Goal: Information Seeking & Learning: Compare options

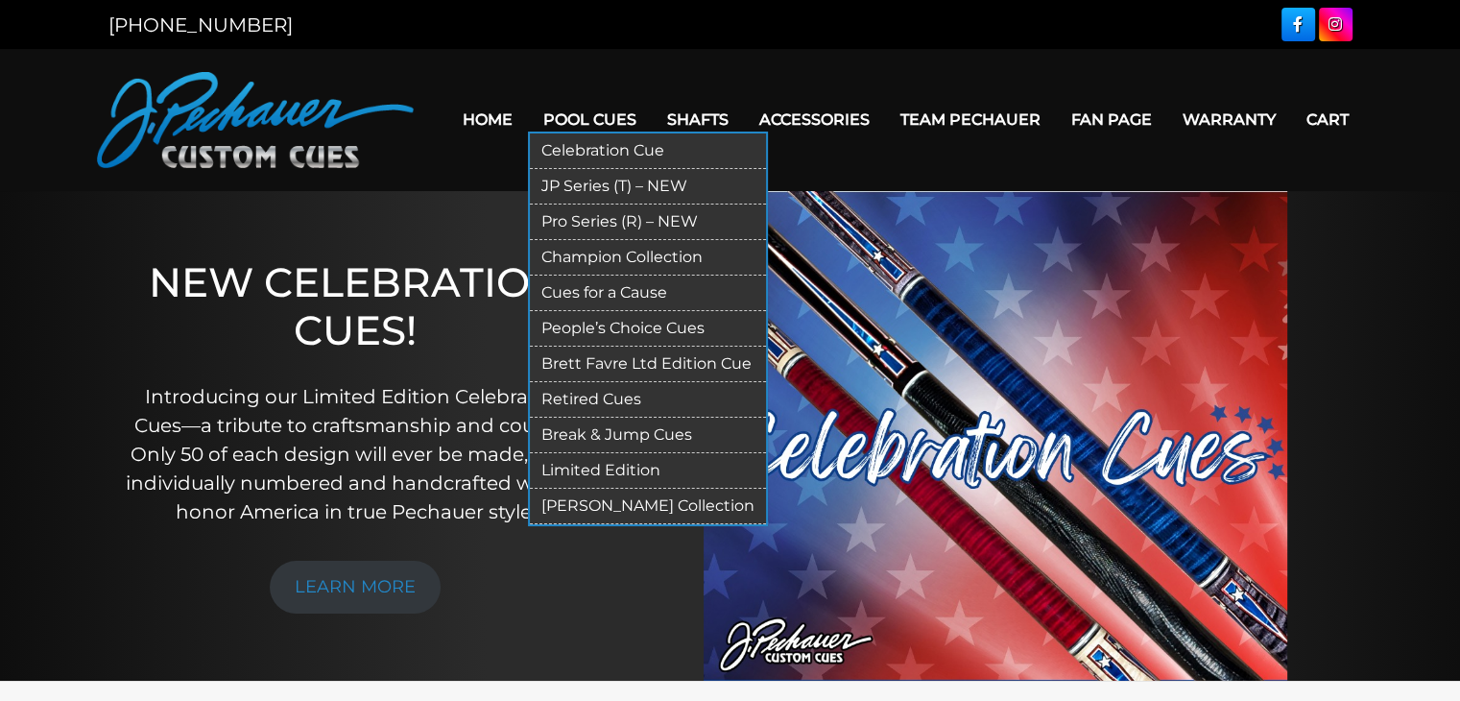
click at [602, 183] on link "JP Series (T) – NEW" at bounding box center [648, 187] width 236 height 36
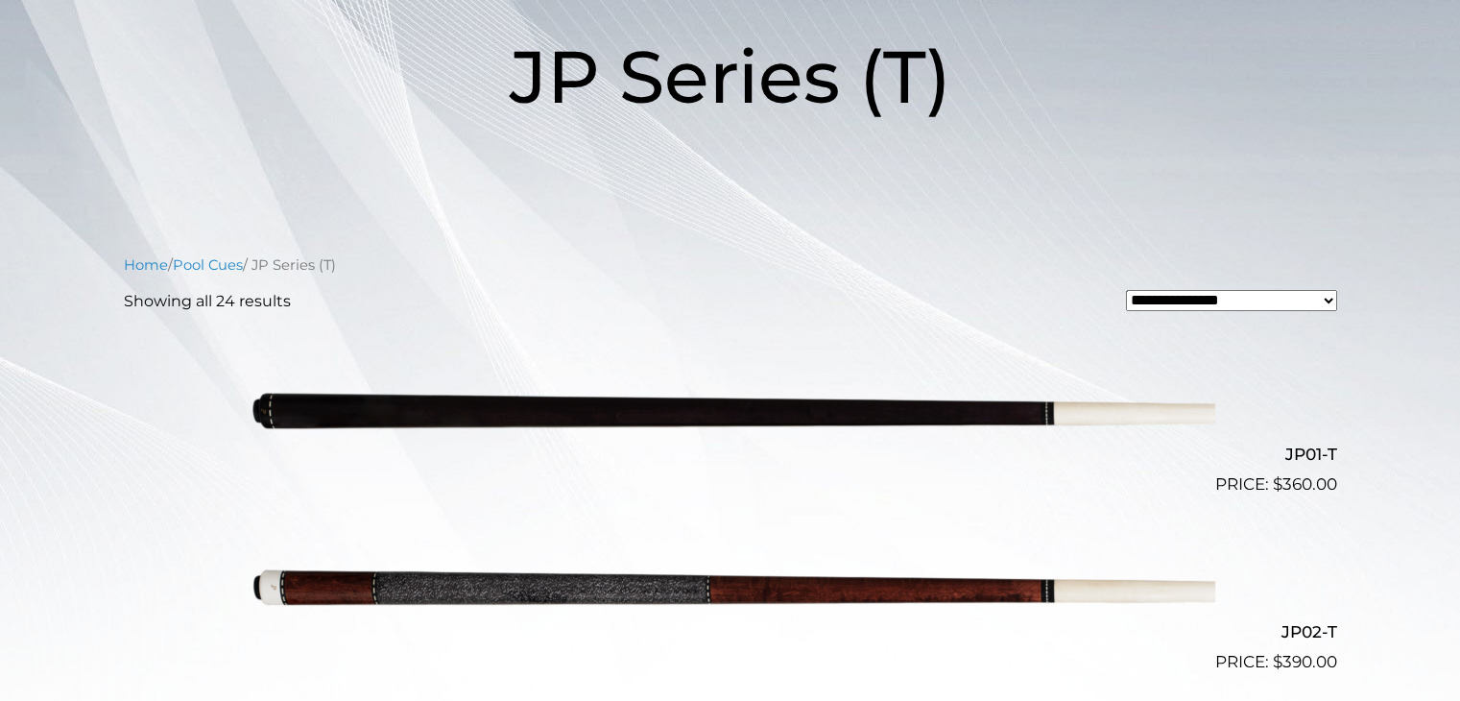
scroll to position [480, 0]
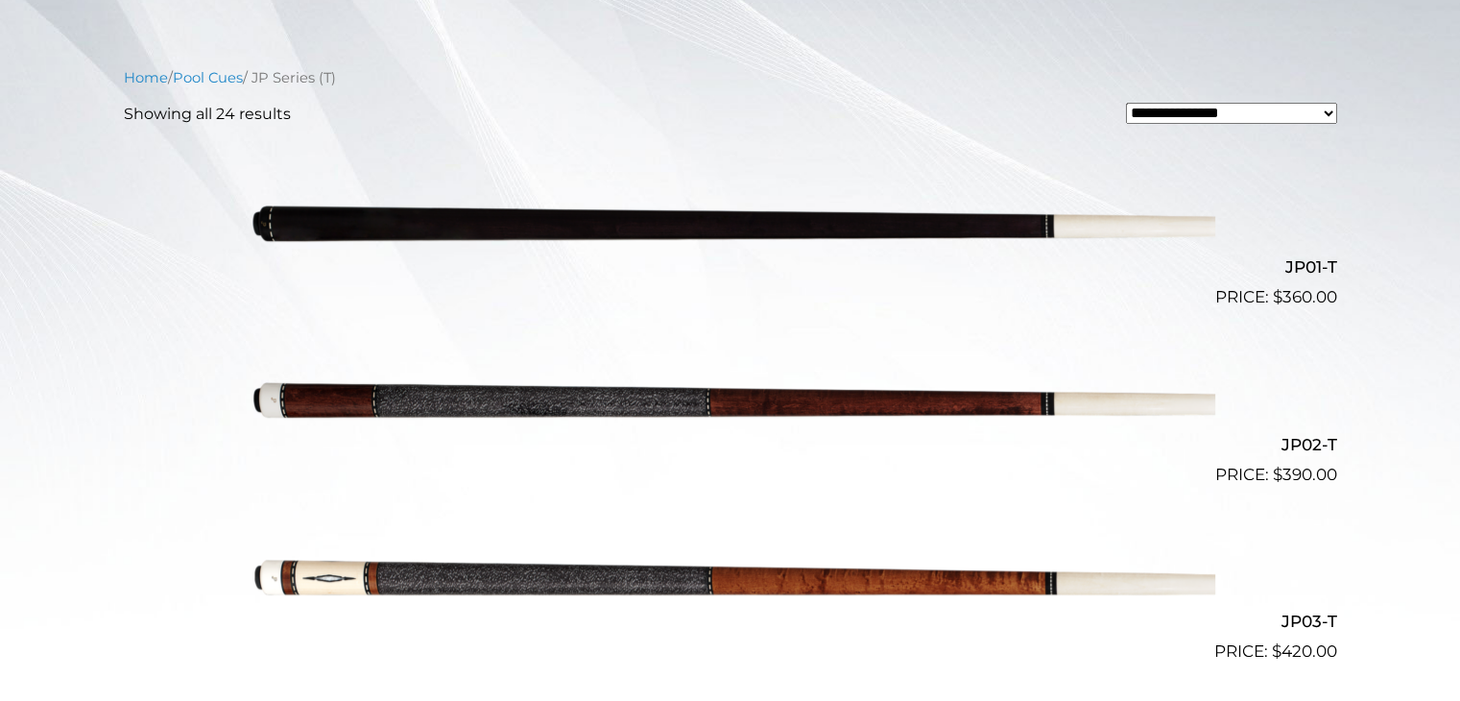
click at [818, 212] on img at bounding box center [731, 221] width 970 height 161
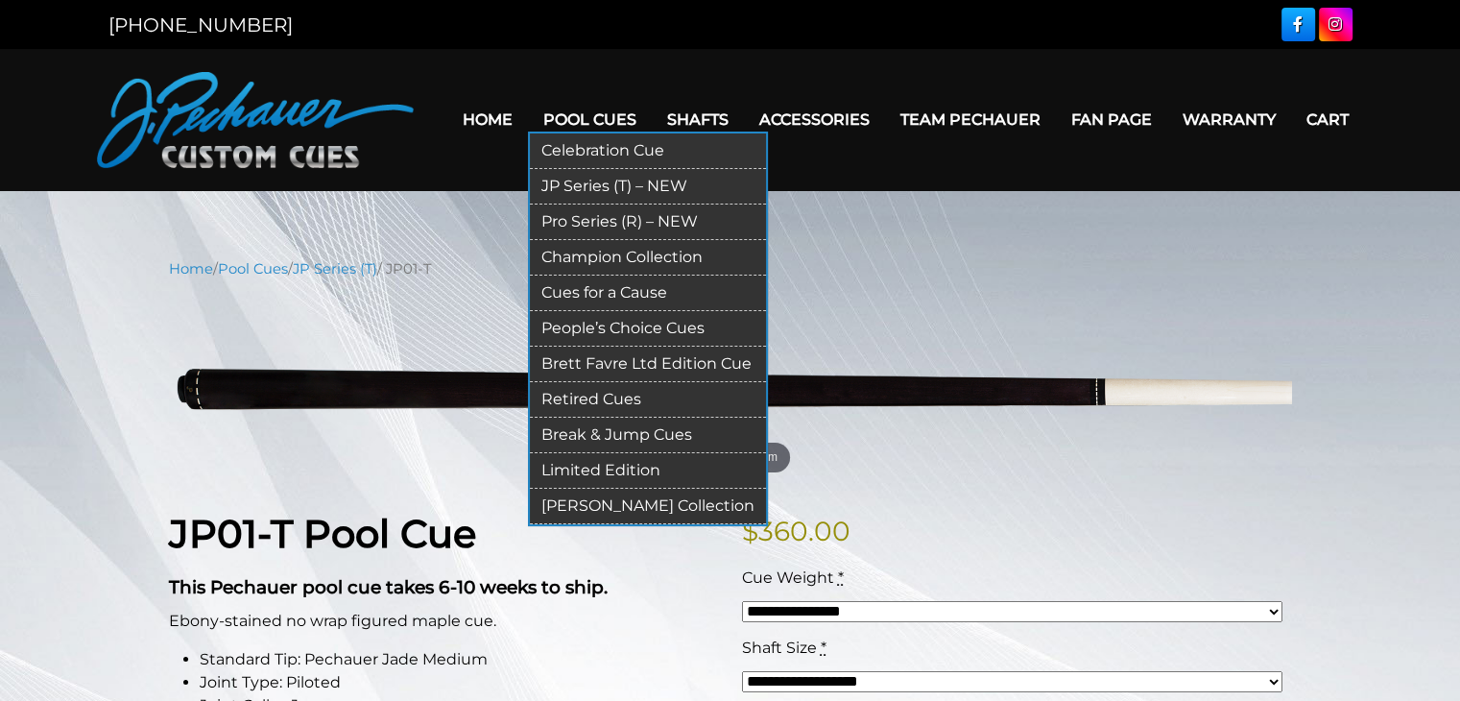
click at [622, 223] on link "Pro Series (R) – NEW" at bounding box center [648, 222] width 236 height 36
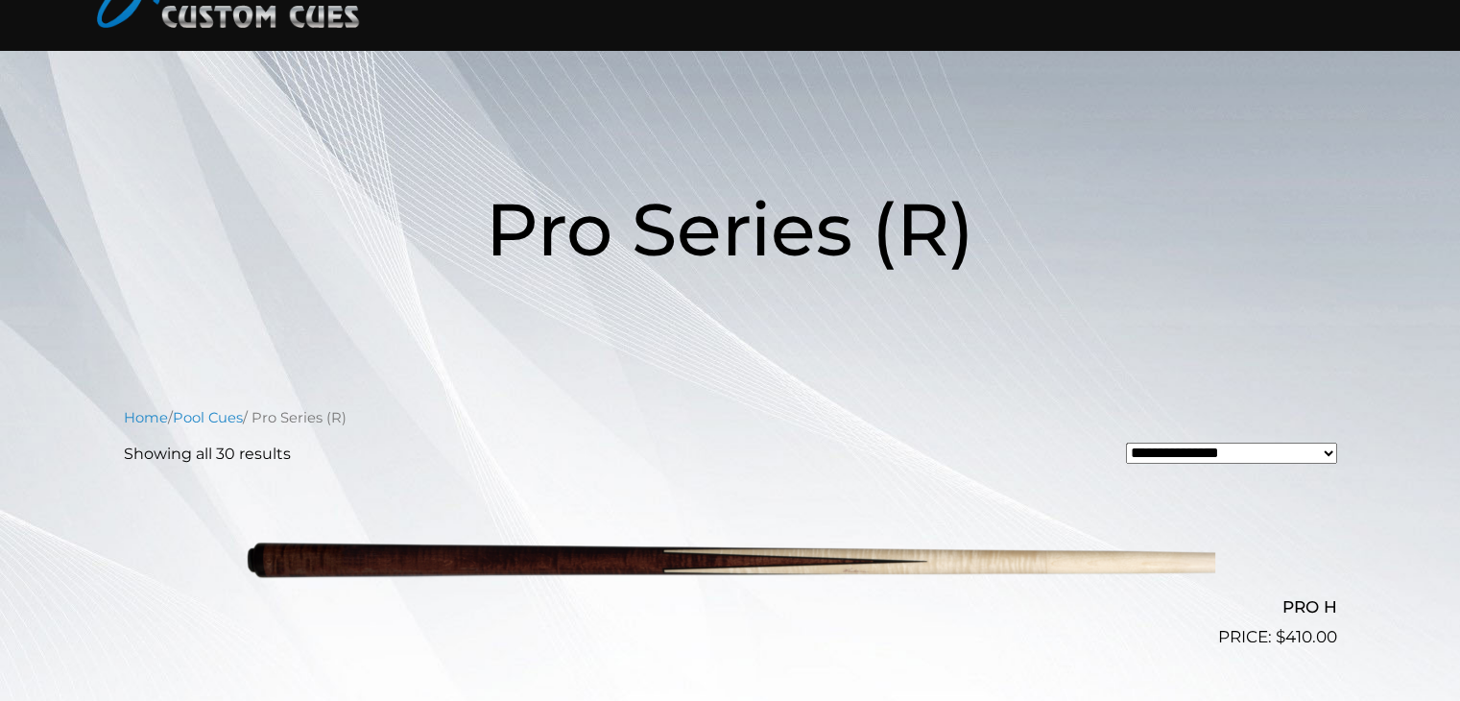
scroll to position [384, 0]
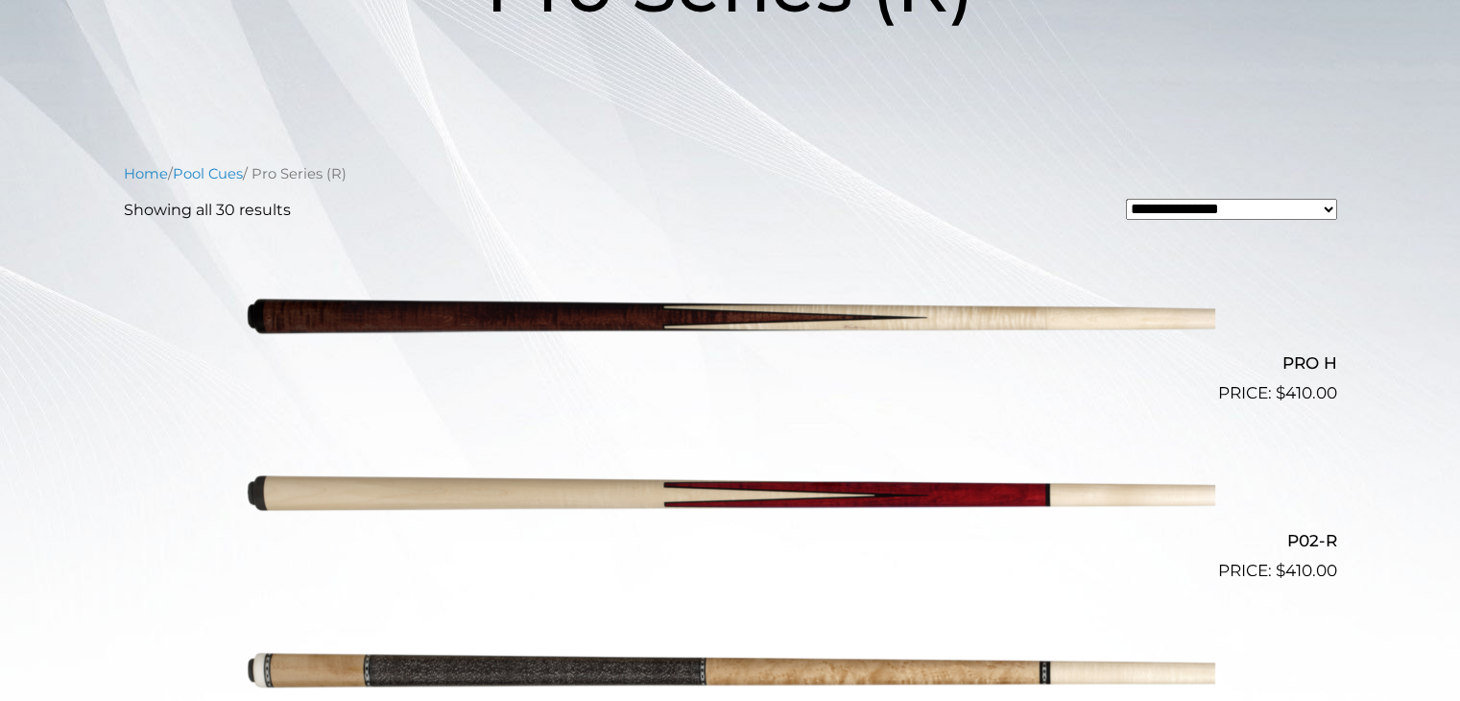
click at [1097, 326] on img at bounding box center [731, 317] width 970 height 161
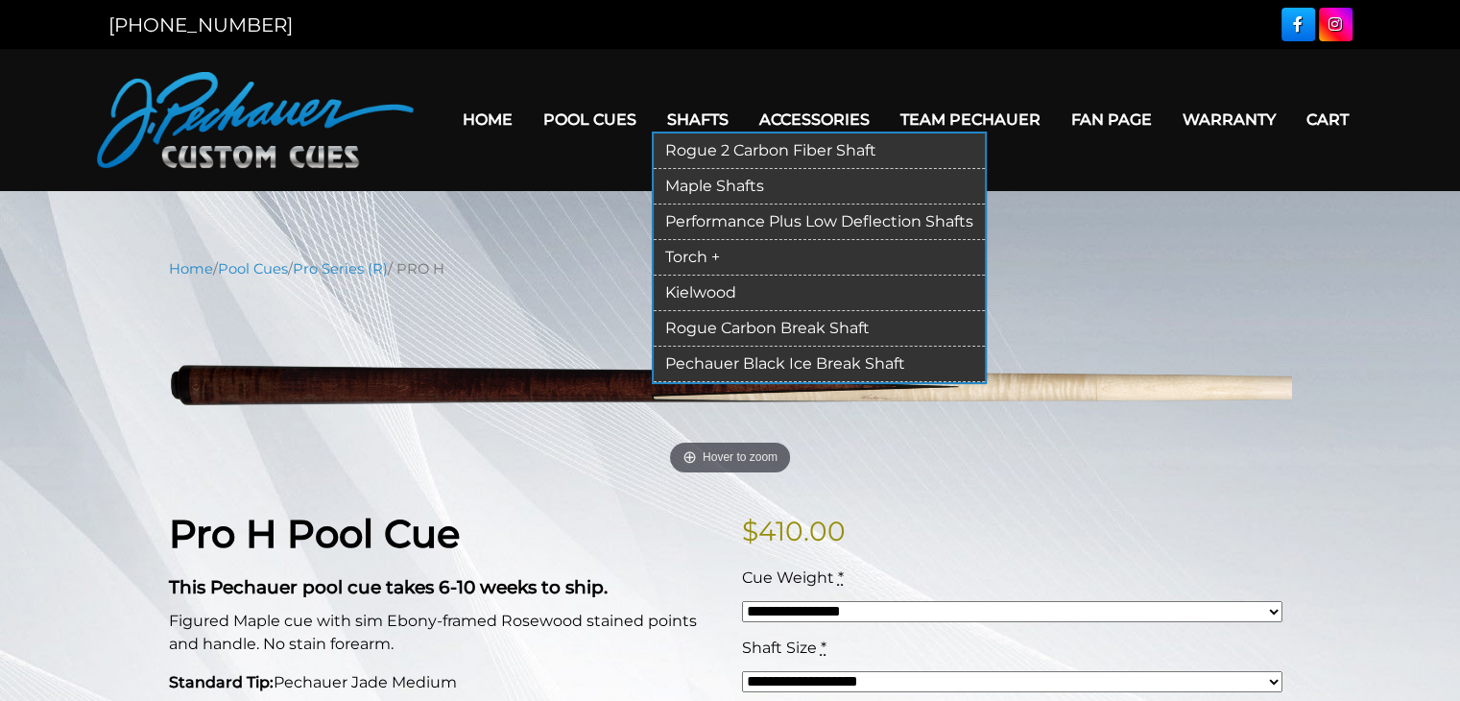
click at [723, 182] on link "Maple Shafts" at bounding box center [819, 187] width 331 height 36
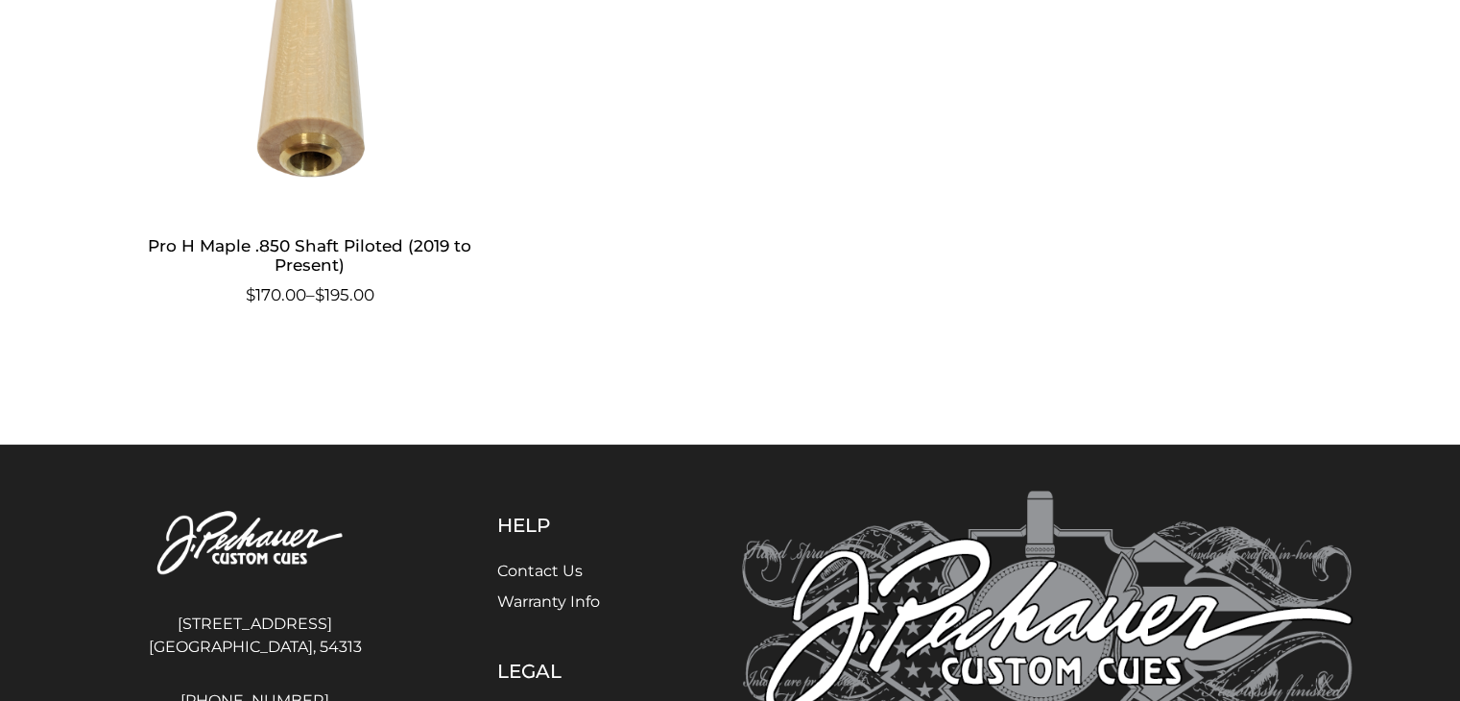
scroll to position [1337, 0]
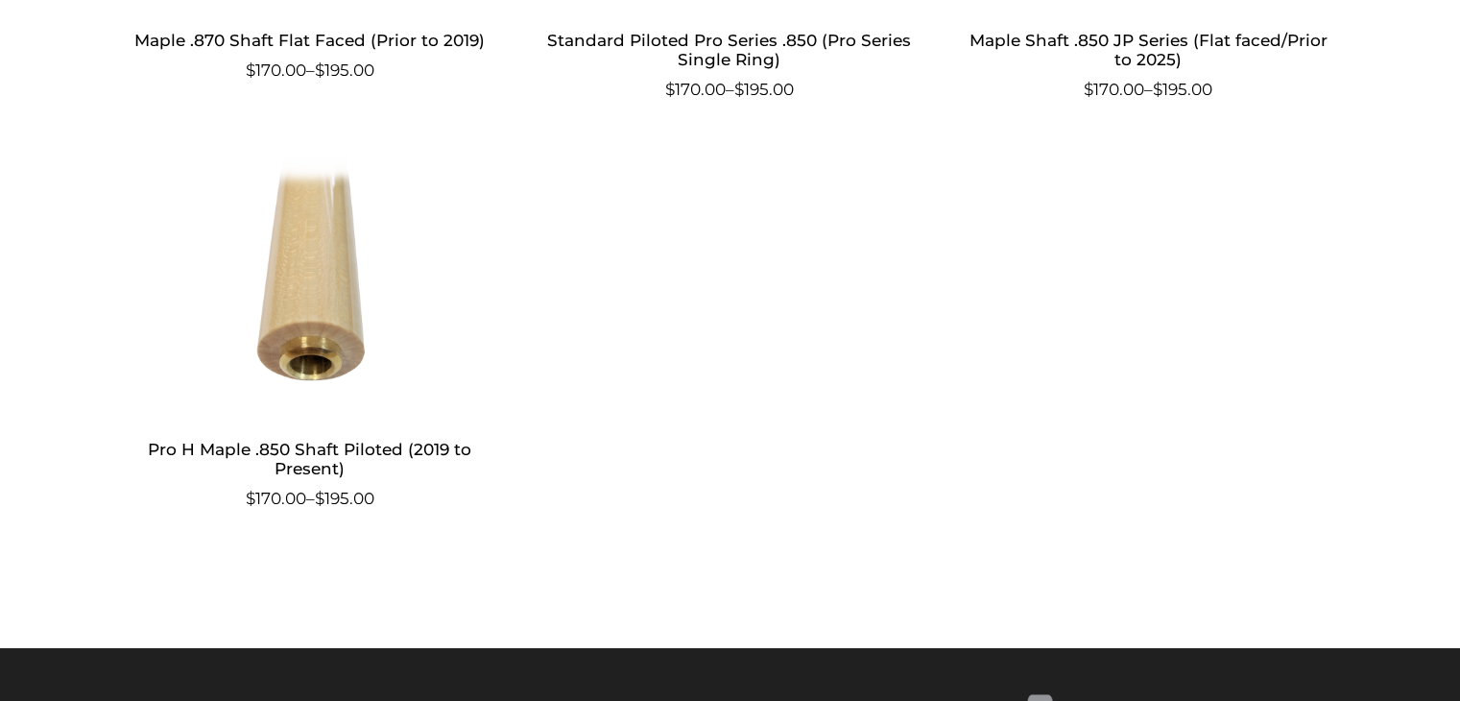
click at [307, 288] on img at bounding box center [310, 285] width 373 height 259
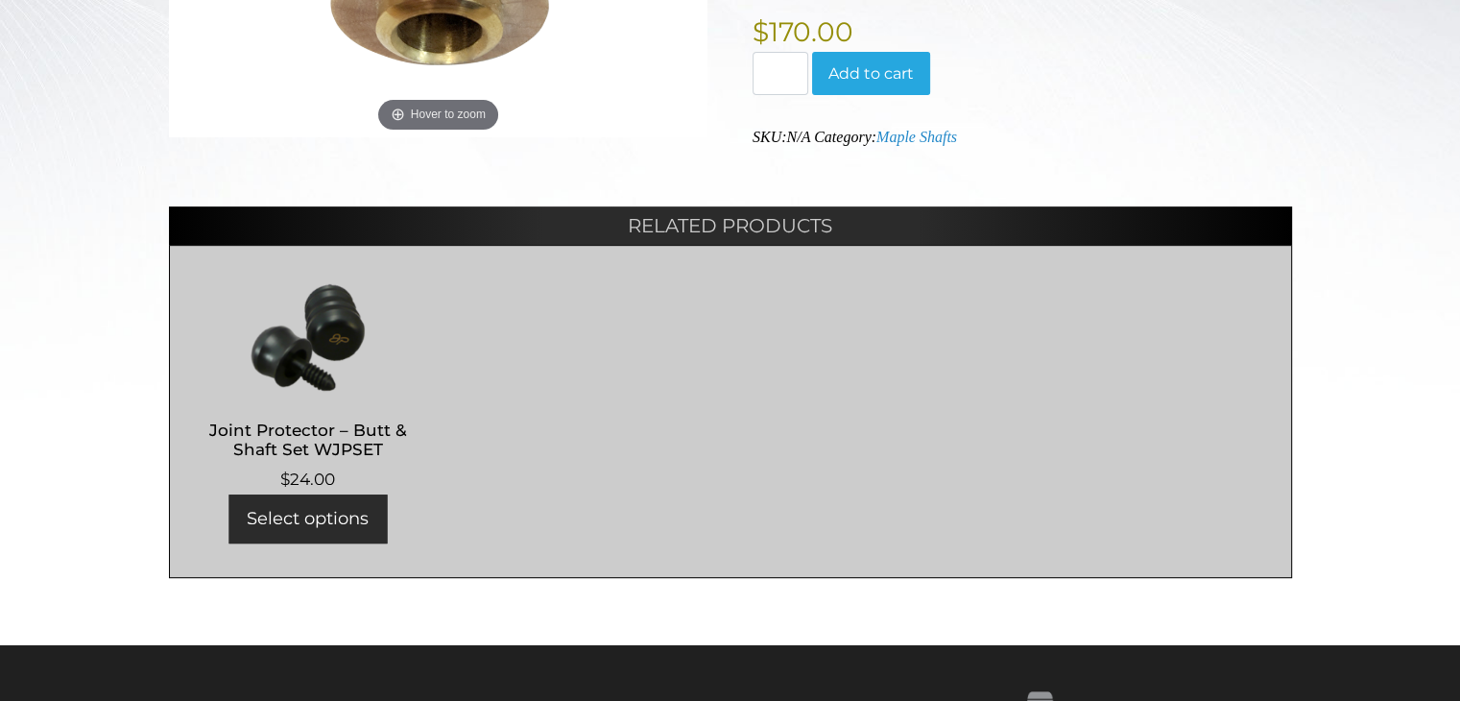
scroll to position [724, 0]
